Goal: Find specific page/section: Find specific page/section

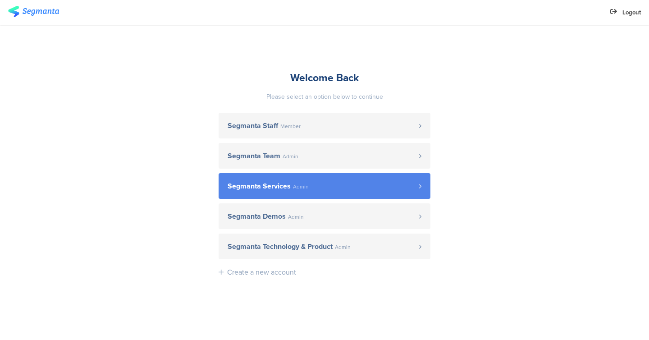
click at [283, 182] on span "Segmanta Services" at bounding box center [258, 185] width 63 height 7
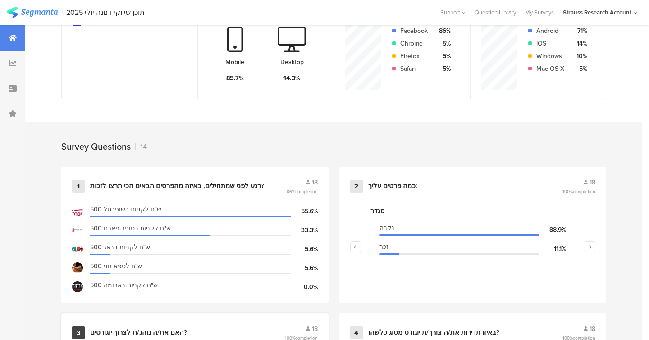
scroll to position [278, 0]
